Goal: Check status: Check status

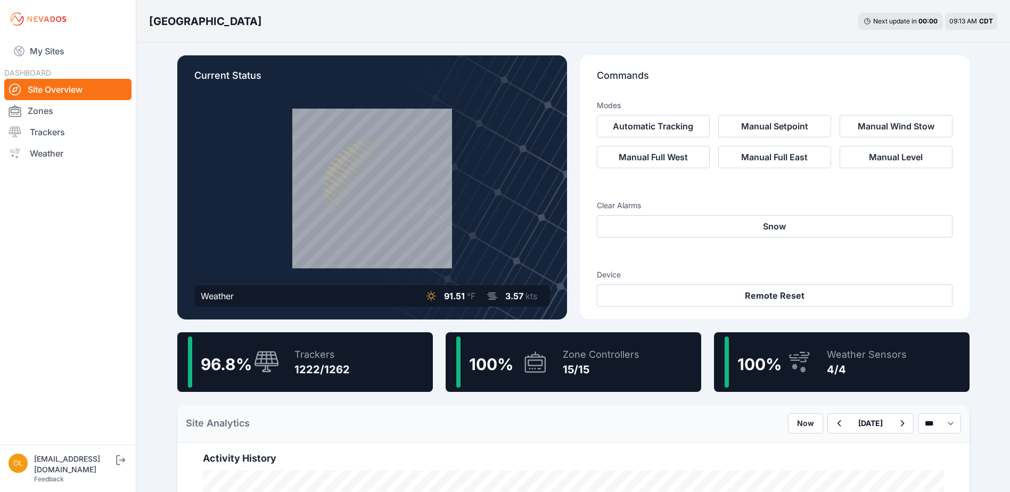
scroll to position [53, 0]
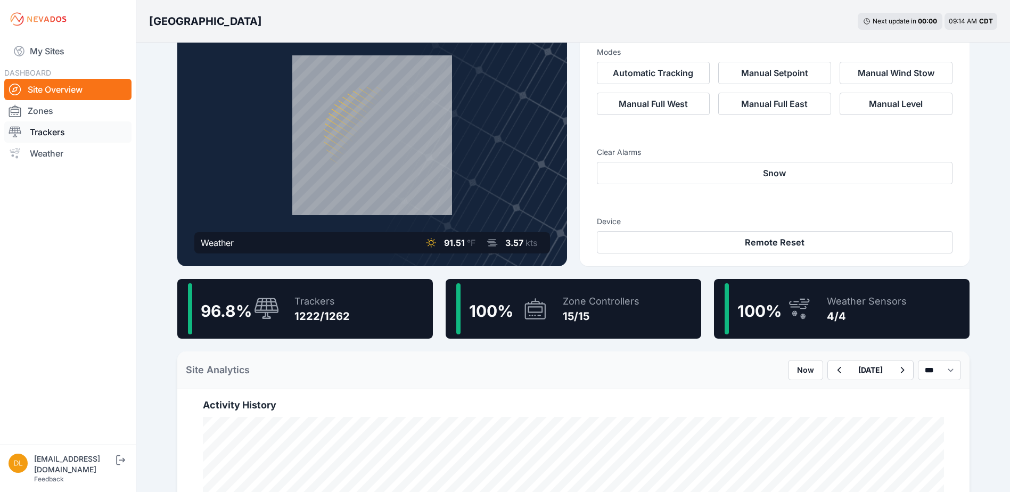
drag, startPoint x: 59, startPoint y: 128, endPoint x: 63, endPoint y: 130, distance: 5.5
click at [59, 128] on link "Trackers" at bounding box center [67, 131] width 127 height 21
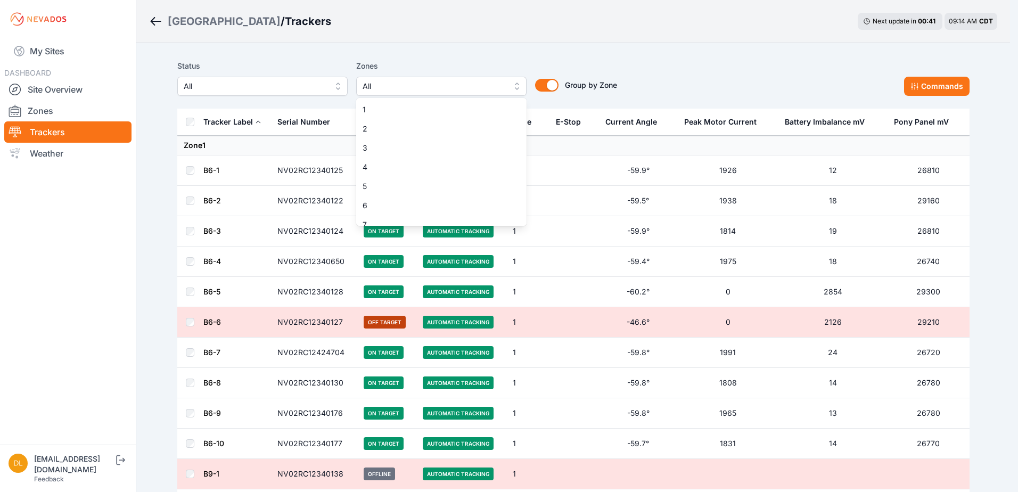
click at [395, 81] on span "All" at bounding box center [434, 86] width 143 height 13
click at [441, 144] on span "11" at bounding box center [435, 141] width 145 height 11
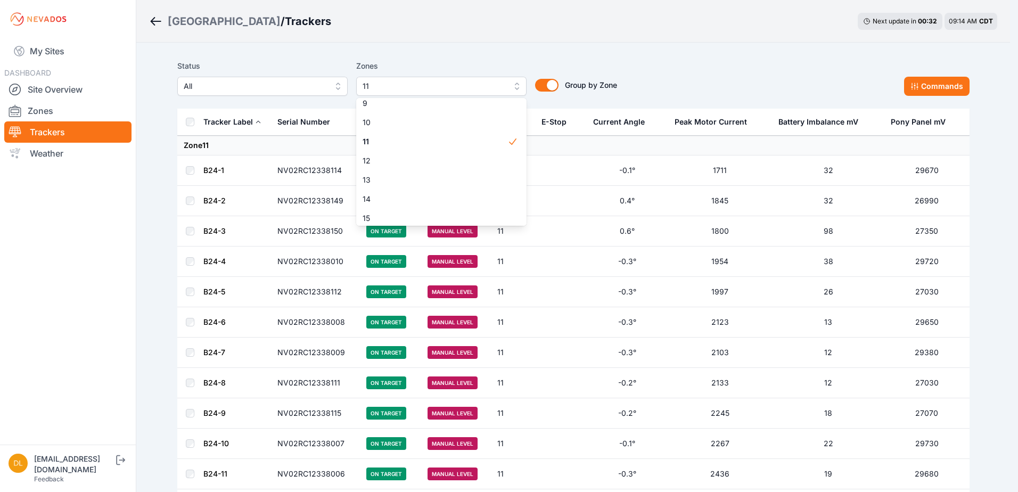
click at [411, 84] on span "11" at bounding box center [434, 86] width 143 height 13
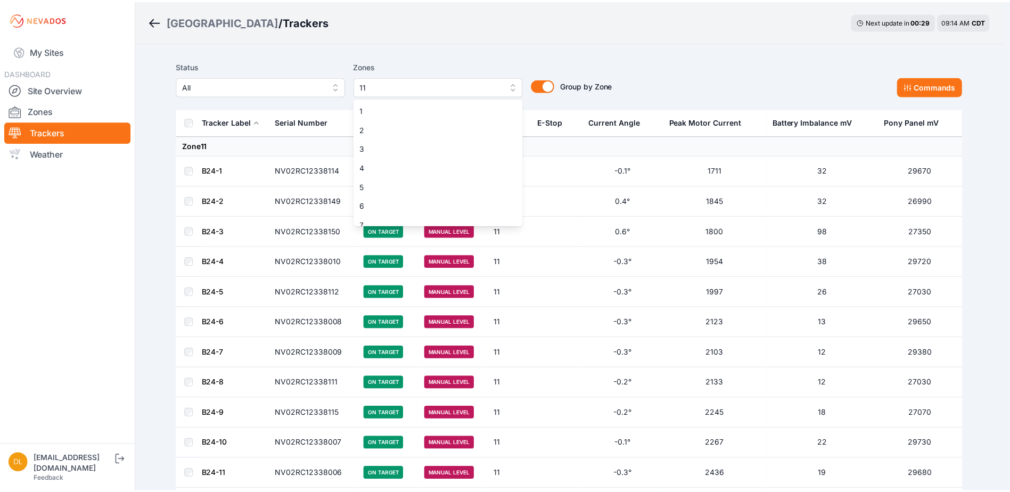
scroll to position [85, 0]
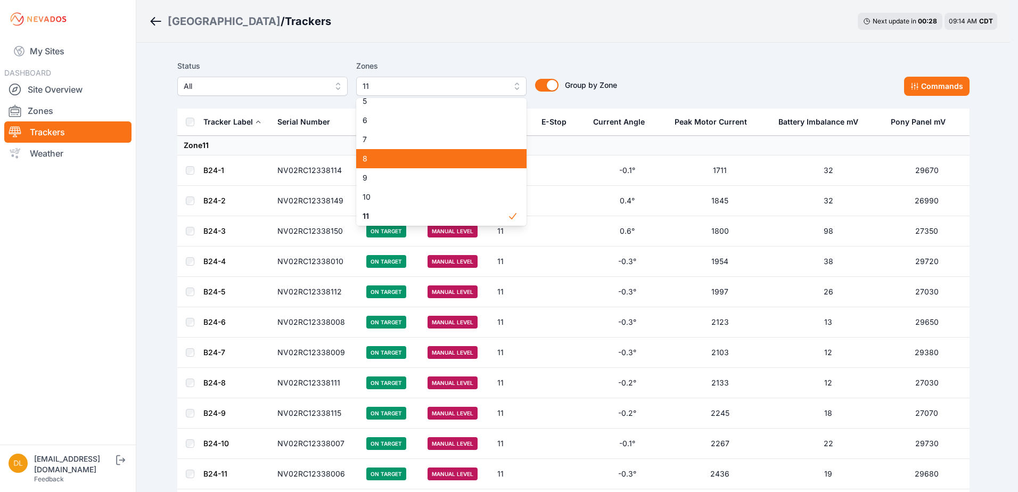
click at [429, 150] on div "8" at bounding box center [441, 158] width 170 height 19
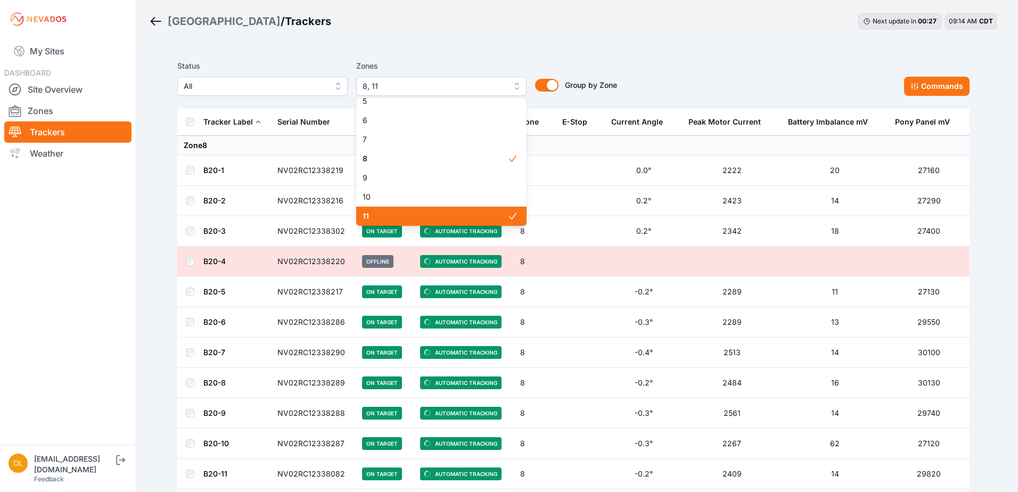
click at [457, 212] on span "11" at bounding box center [435, 216] width 145 height 11
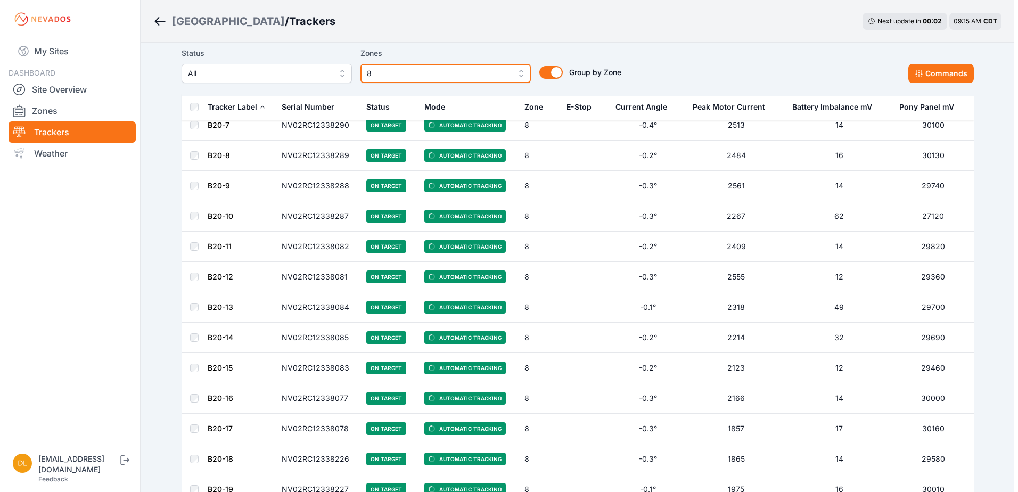
scroll to position [213, 0]
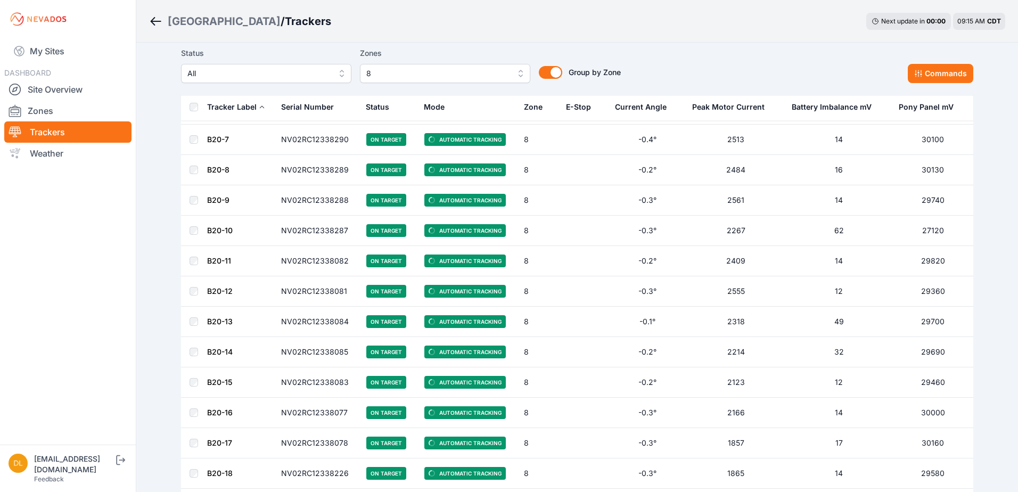
click at [396, 77] on span "8" at bounding box center [437, 73] width 143 height 13
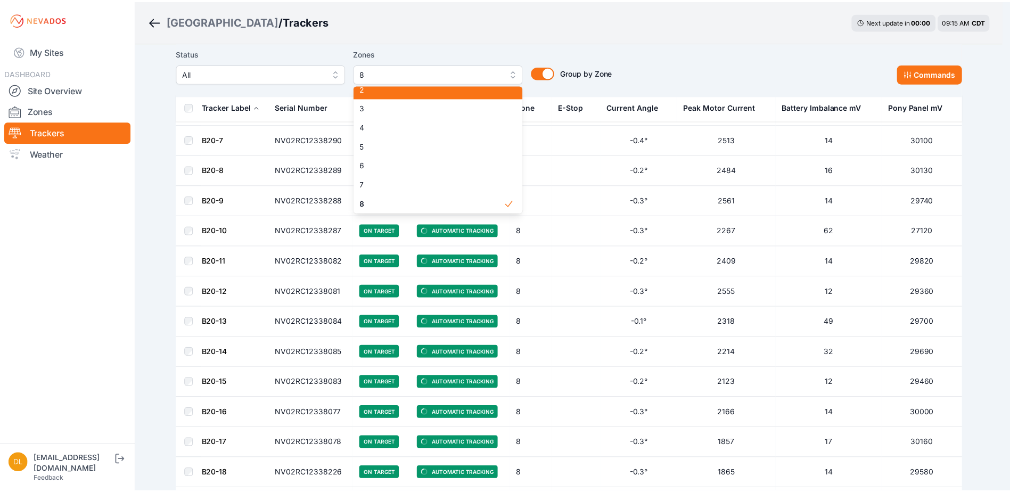
scroll to position [21, 0]
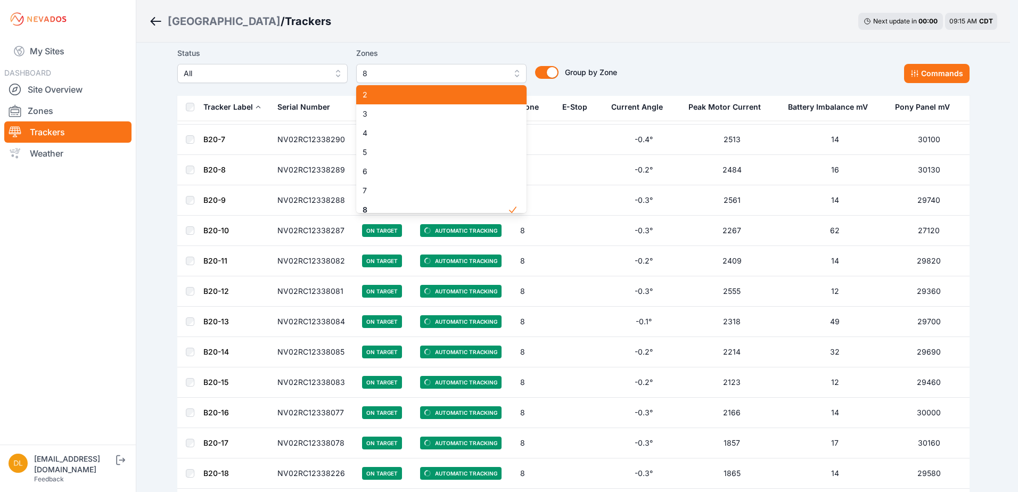
click at [397, 93] on span "2" at bounding box center [435, 94] width 145 height 11
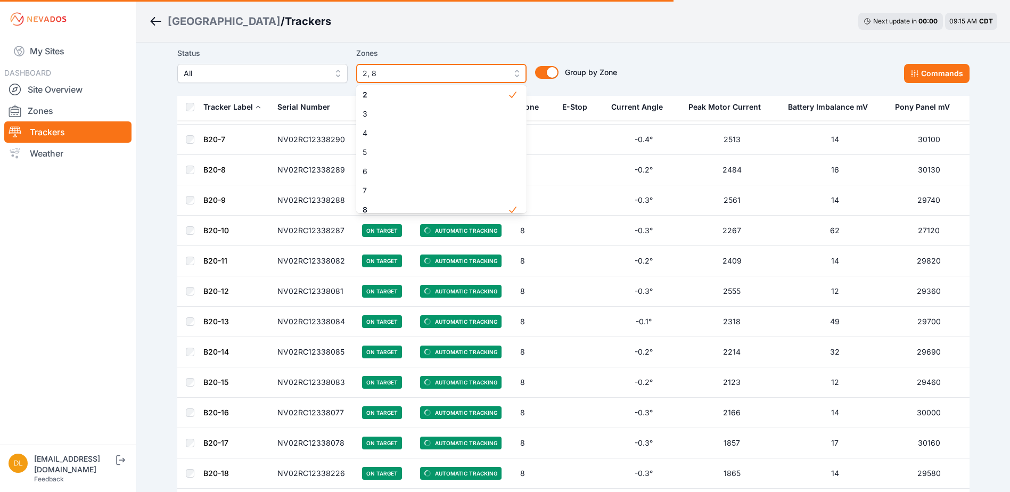
click at [407, 71] on div "Zones 2, 8 1 2 3 4 5 6 7 8 9 10 11 12 13 14 15" at bounding box center [441, 65] width 170 height 36
click at [407, 60] on label "Zones" at bounding box center [441, 53] width 170 height 13
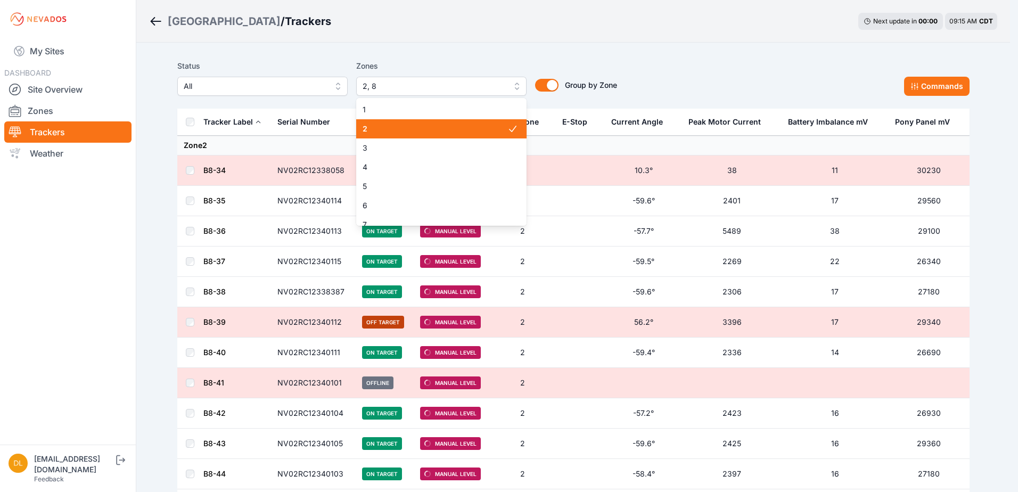
click at [407, 80] on span "2, 8" at bounding box center [434, 86] width 143 height 13
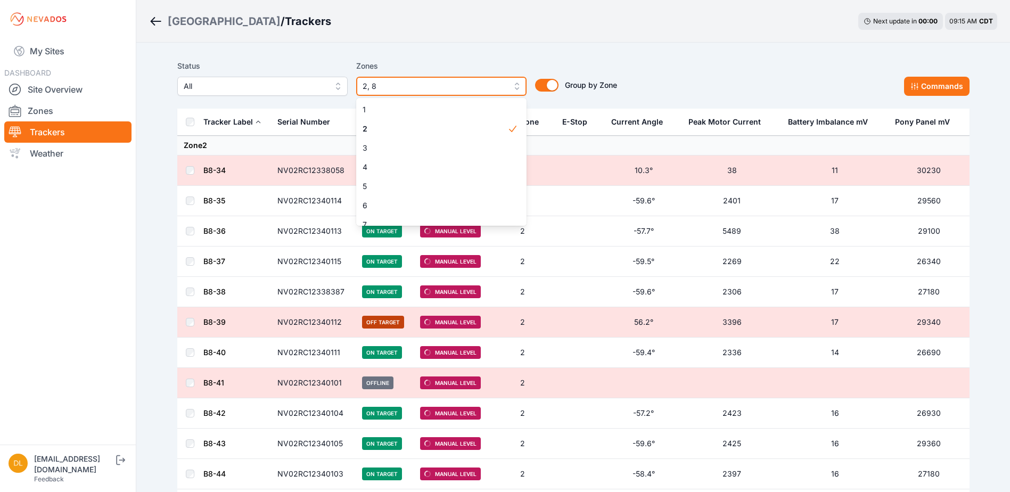
click at [459, 90] on span "2, 8" at bounding box center [434, 86] width 143 height 13
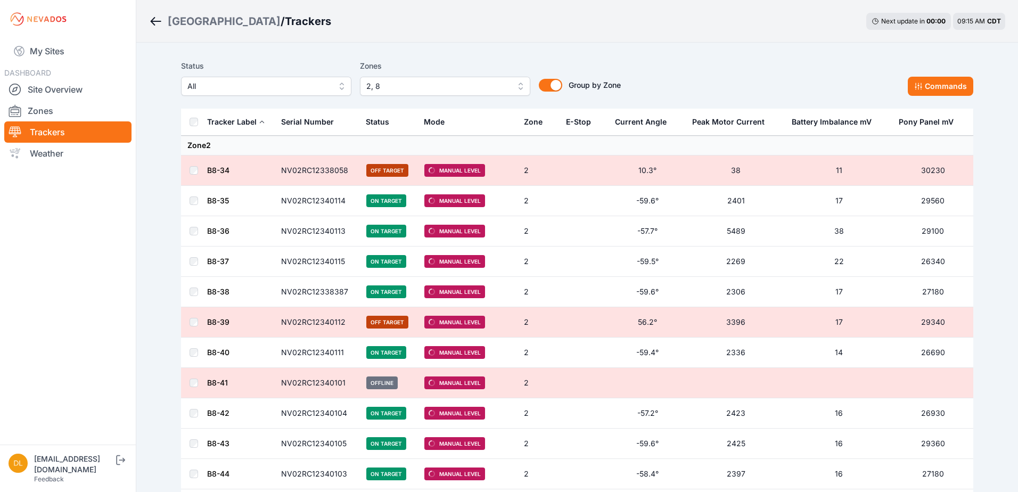
click at [437, 93] on button "2, 8" at bounding box center [445, 86] width 170 height 19
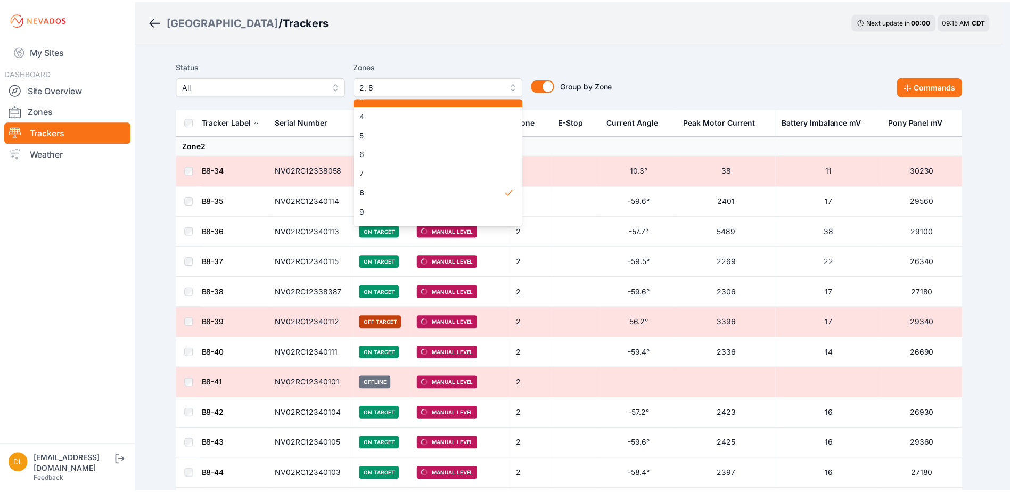
scroll to position [53, 0]
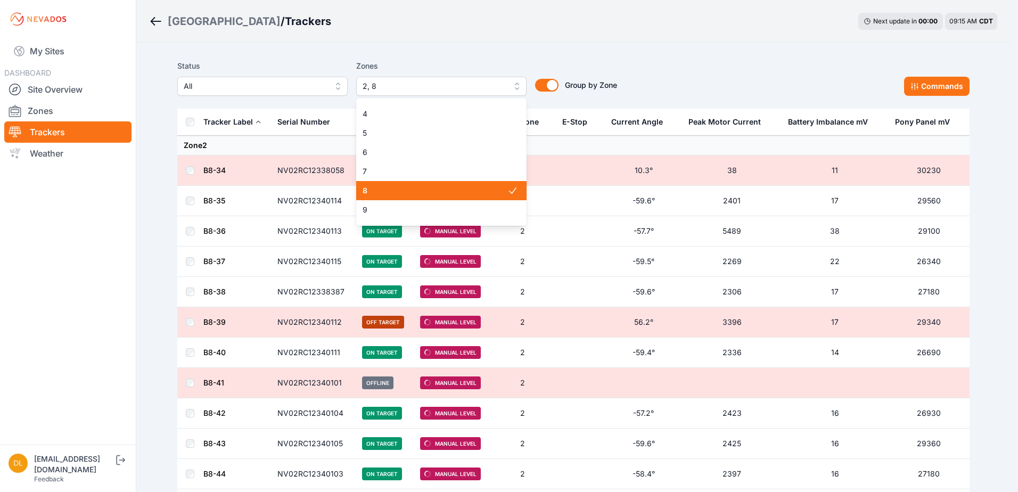
click at [431, 188] on span "8" at bounding box center [435, 190] width 145 height 11
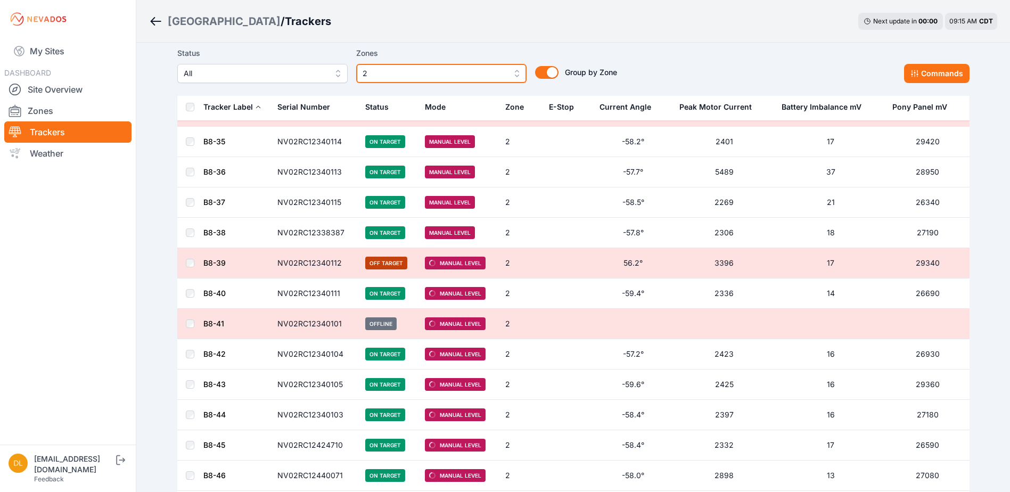
scroll to position [53, 0]
